Goal: Task Accomplishment & Management: Manage account settings

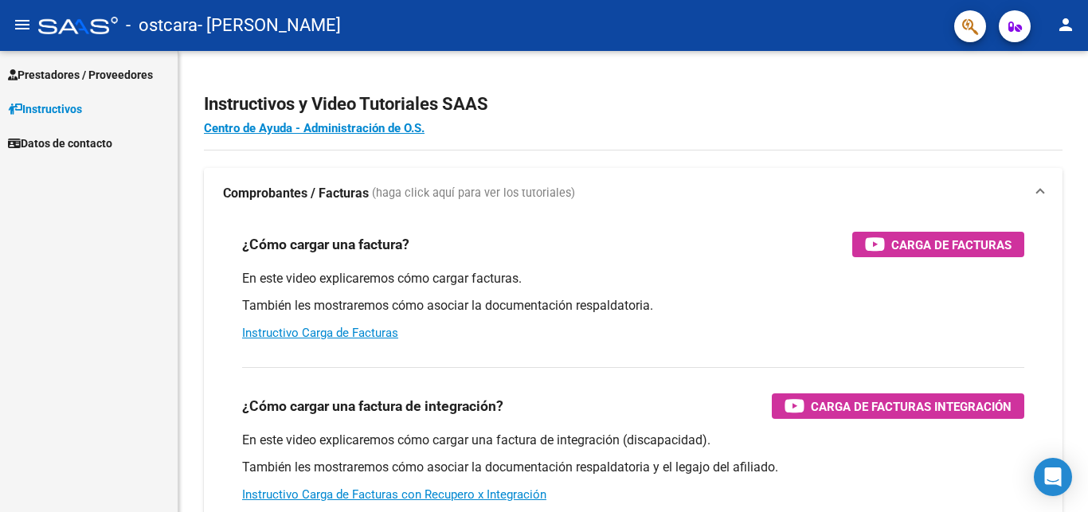
click at [125, 75] on span "Prestadores / Proveedores" at bounding box center [80, 75] width 145 height 18
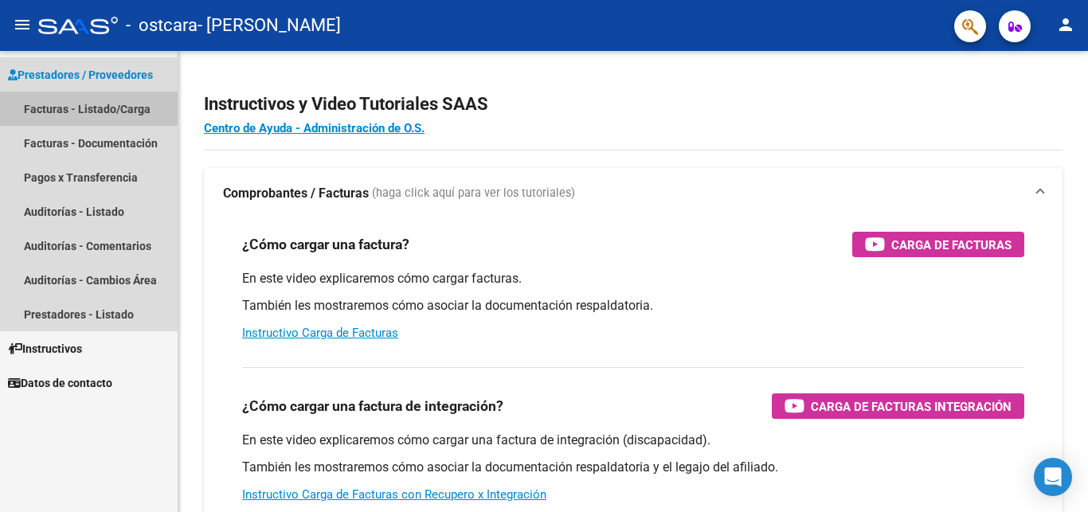
click at [42, 100] on link "Facturas - Listado/Carga" at bounding box center [89, 109] width 178 height 34
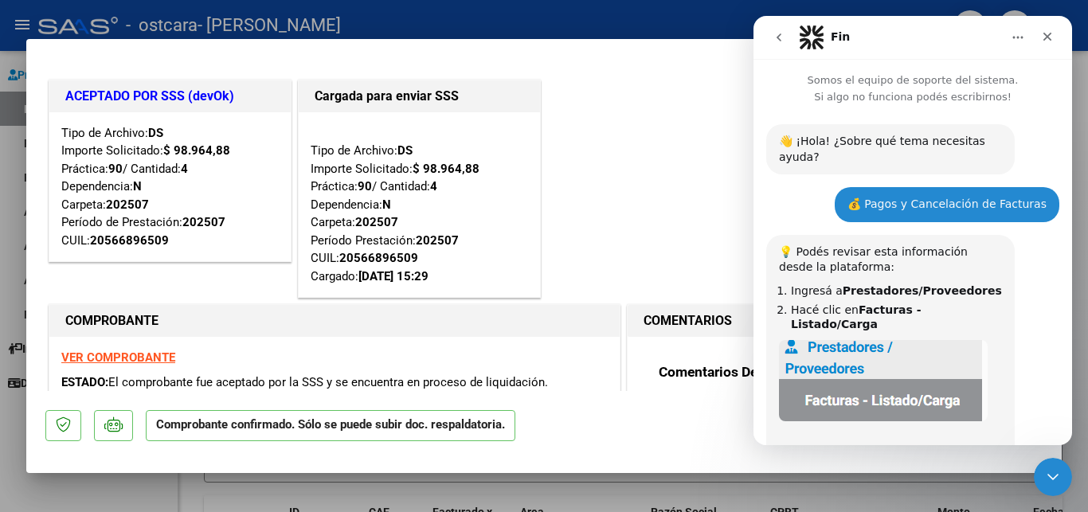
scroll to position [648, 0]
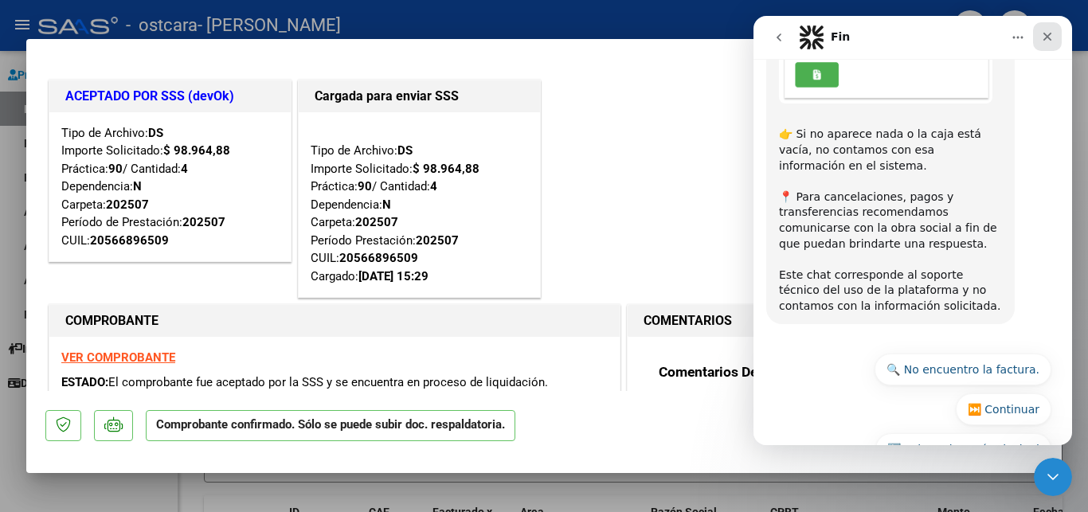
click at [1046, 34] on icon "Cerrar" at bounding box center [1047, 36] width 13 height 13
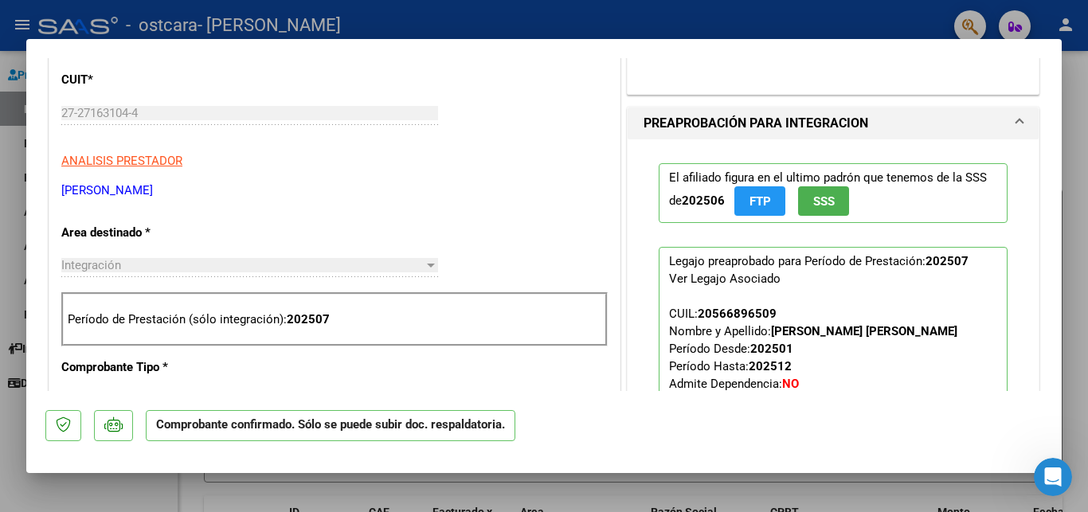
scroll to position [376, 0]
